Goal: Learn about a topic

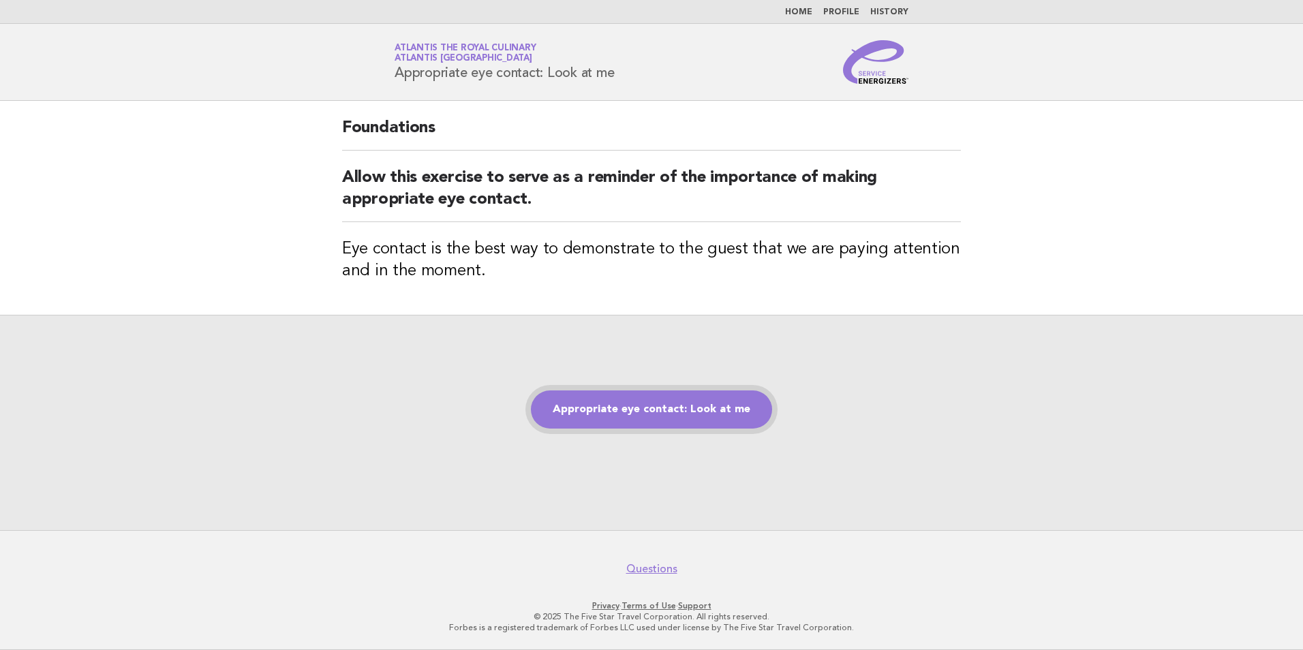
click at [598, 408] on link "Appropriate eye contact: Look at me" at bounding box center [651, 409] width 241 height 38
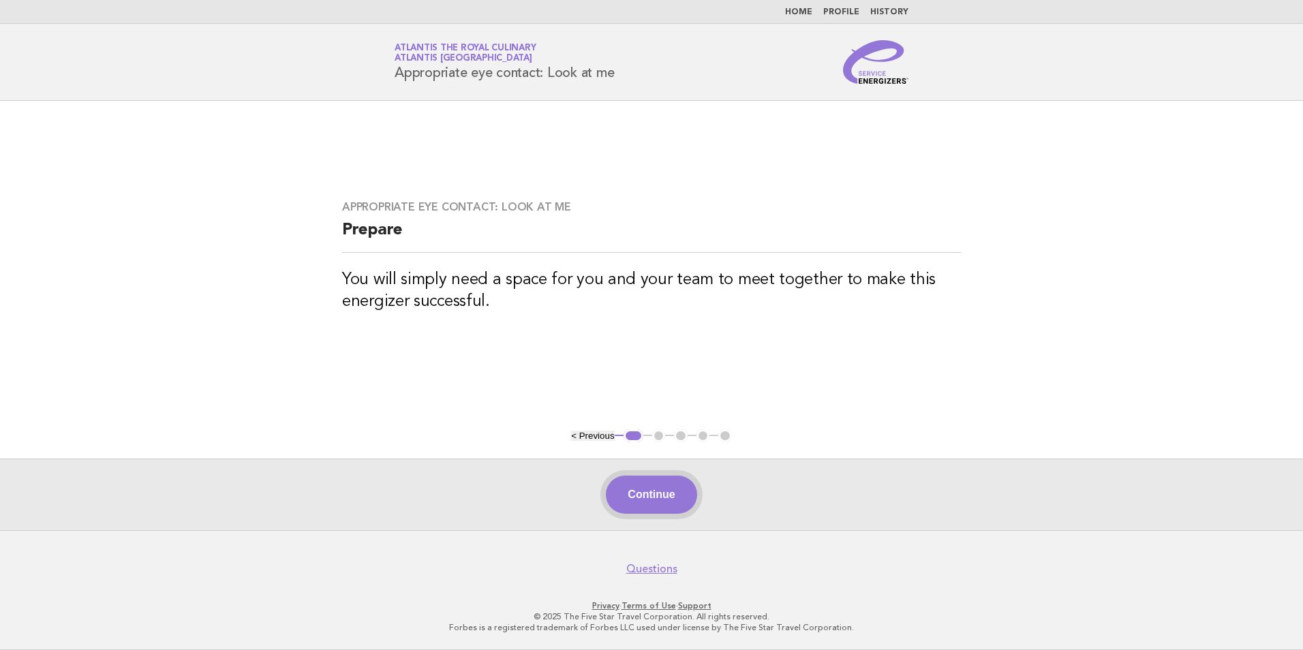
click at [624, 489] on button "Continue" at bounding box center [651, 495] width 91 height 38
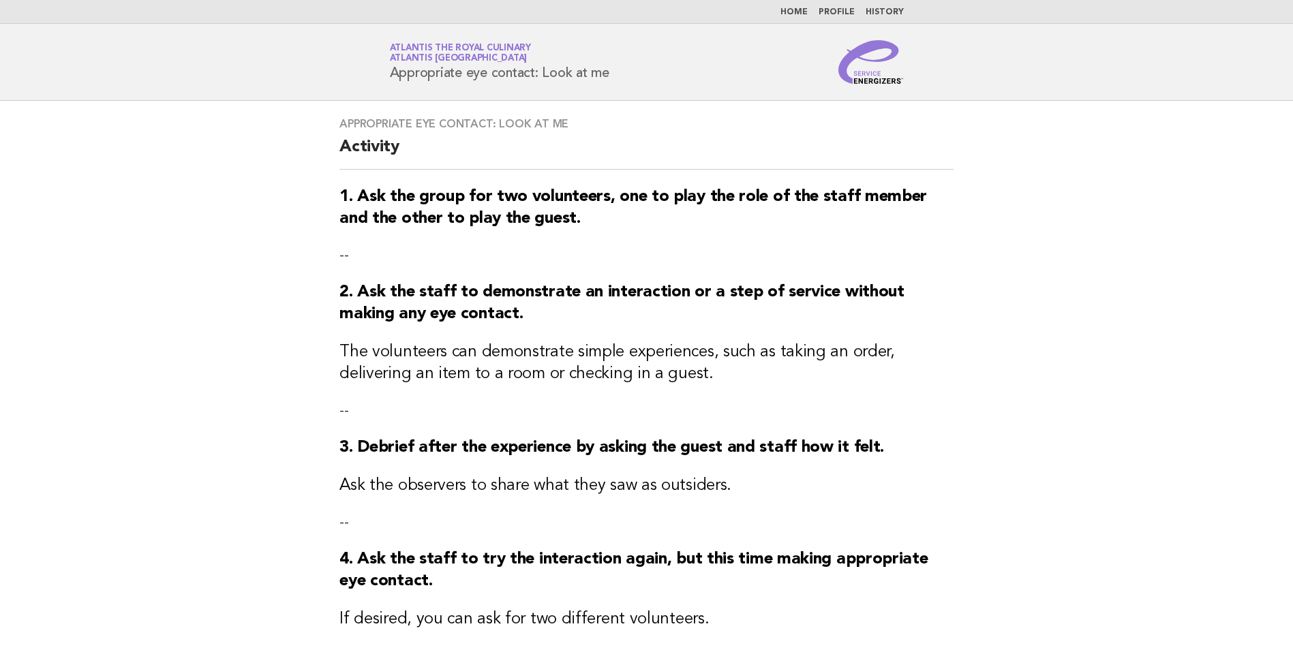
scroll to position [238, 0]
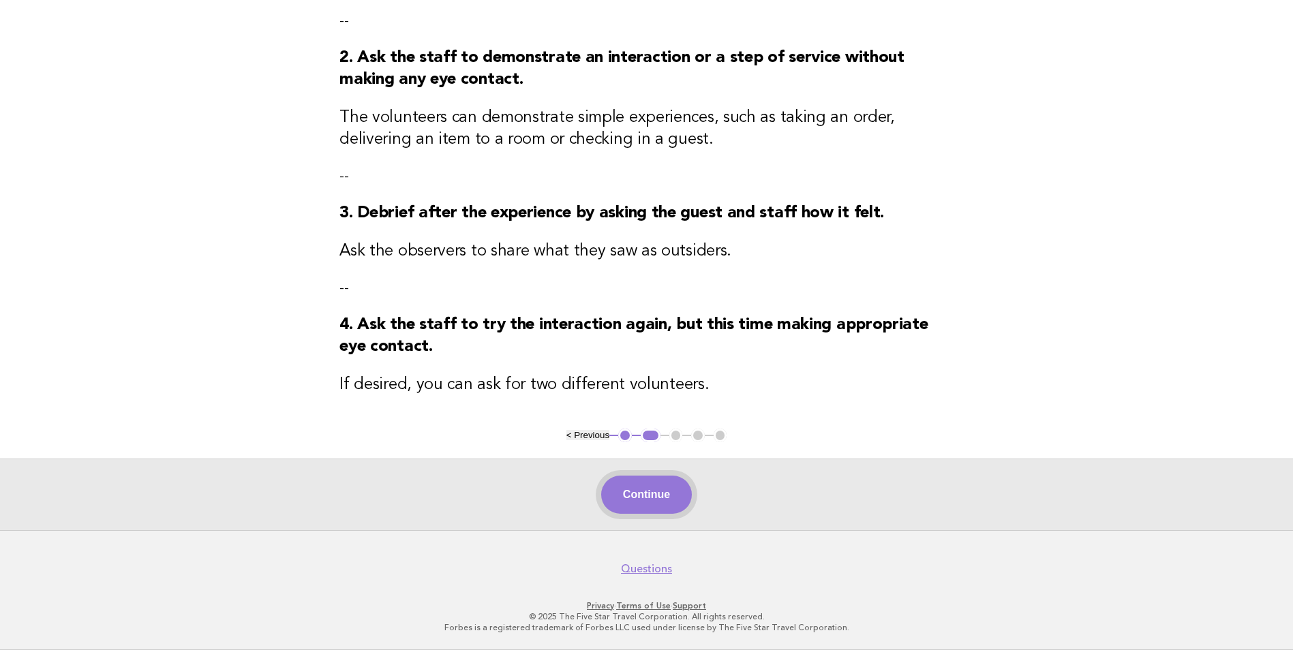
click at [609, 494] on button "Continue" at bounding box center [646, 495] width 91 height 38
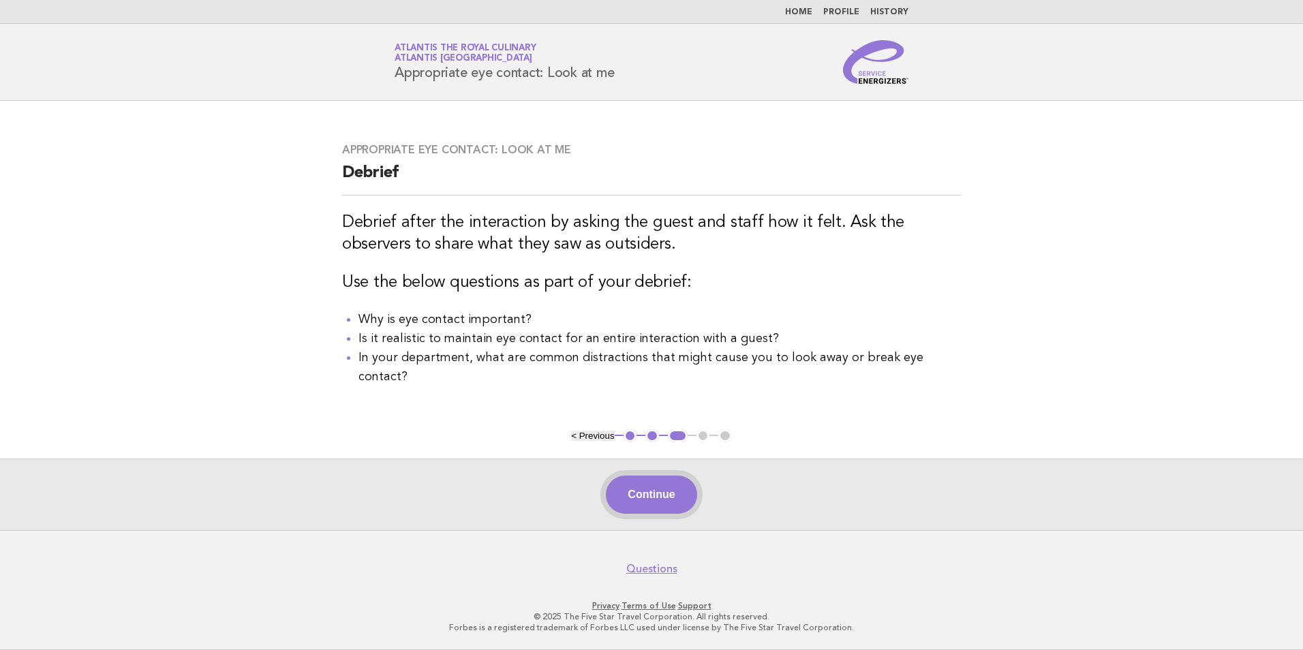
click at [649, 491] on button "Continue" at bounding box center [651, 495] width 91 height 38
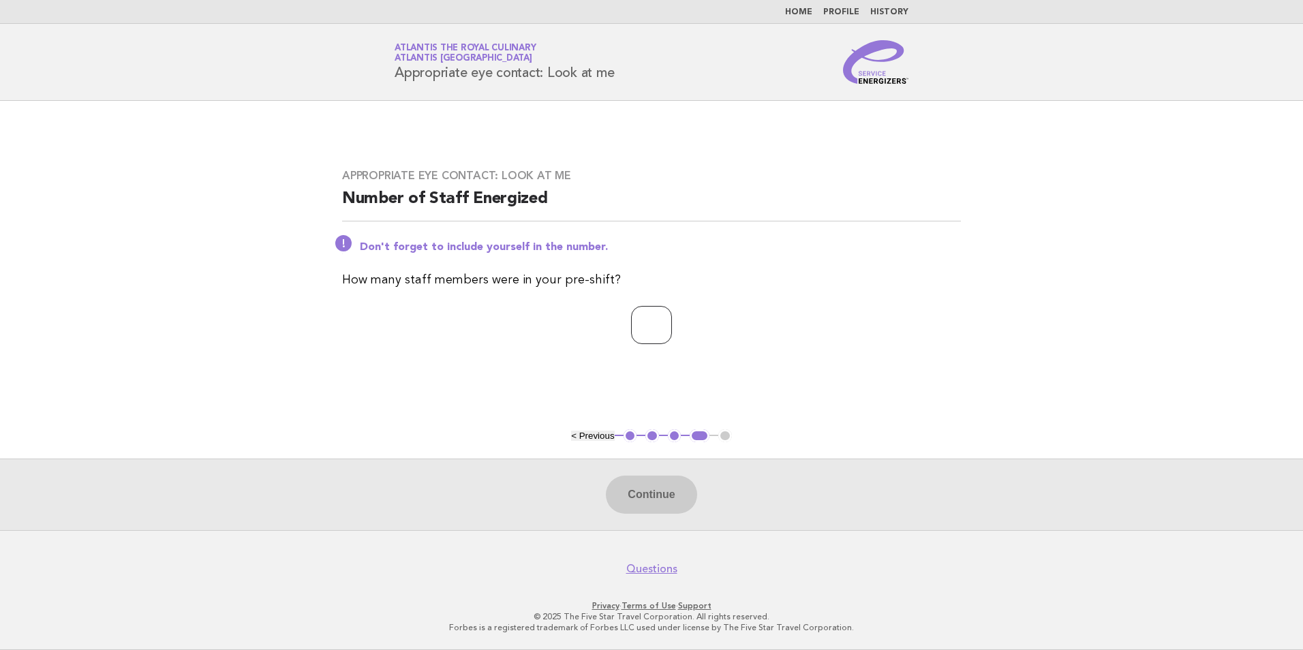
click at [647, 331] on input "number" at bounding box center [651, 325] width 41 height 38
type input "**"
click at [634, 491] on button "Continue" at bounding box center [651, 495] width 91 height 38
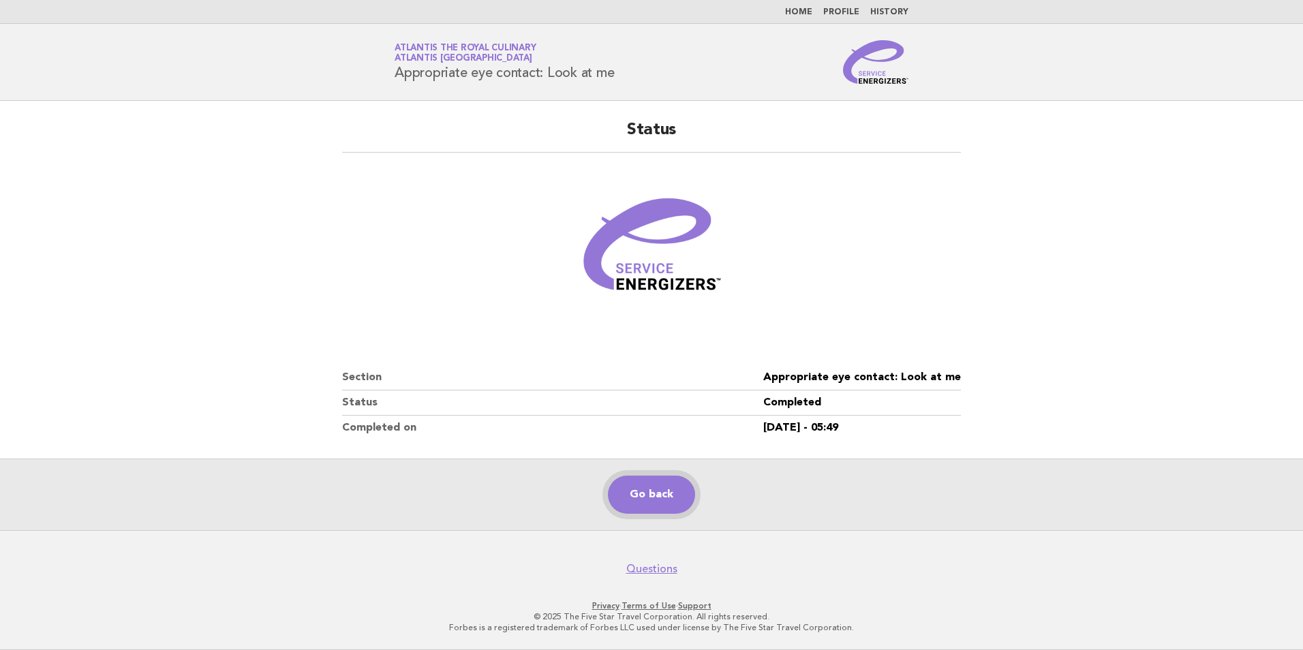
click at [646, 497] on link "Go back" at bounding box center [651, 495] width 87 height 38
